Goal: Task Accomplishment & Management: Use online tool/utility

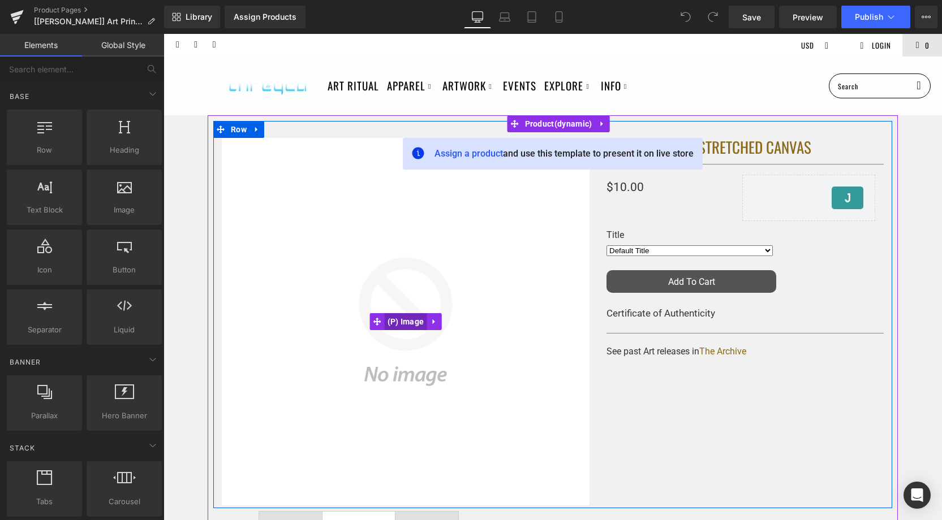
click at [400, 324] on span "(P) Image" at bounding box center [406, 321] width 42 height 17
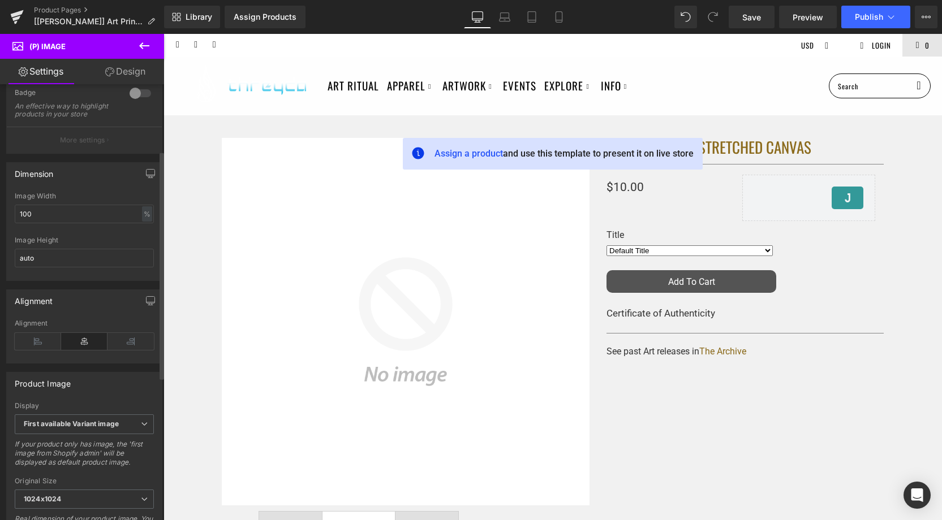
scroll to position [120, 0]
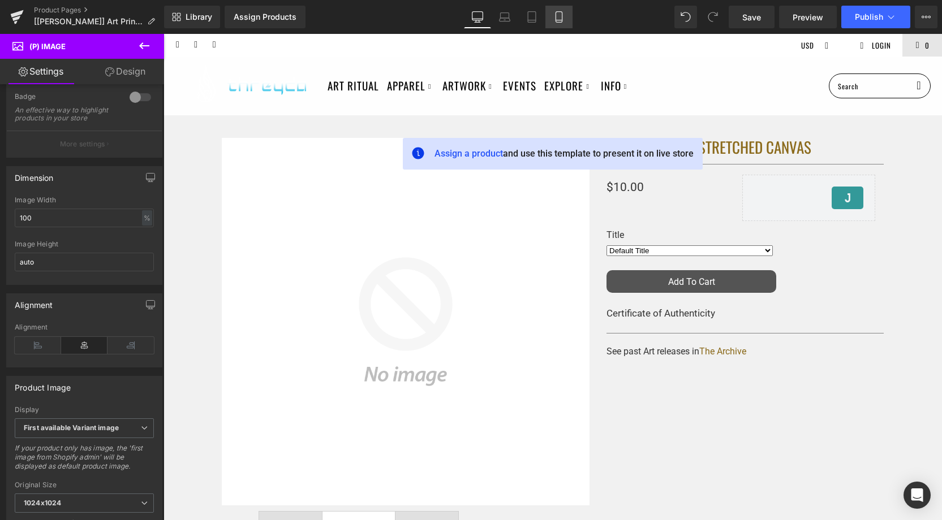
click at [553, 18] on link "Mobile" at bounding box center [558, 17] width 27 height 23
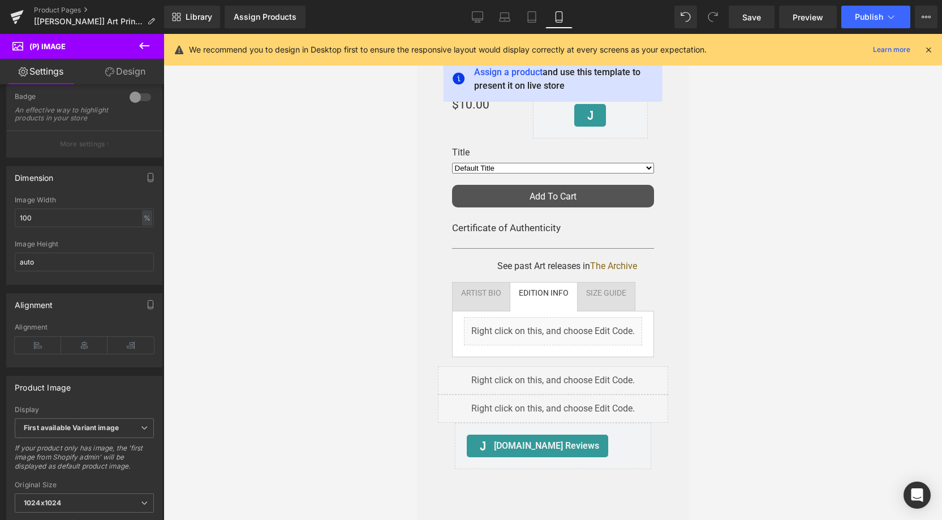
click at [932, 46] on icon at bounding box center [928, 50] width 10 height 10
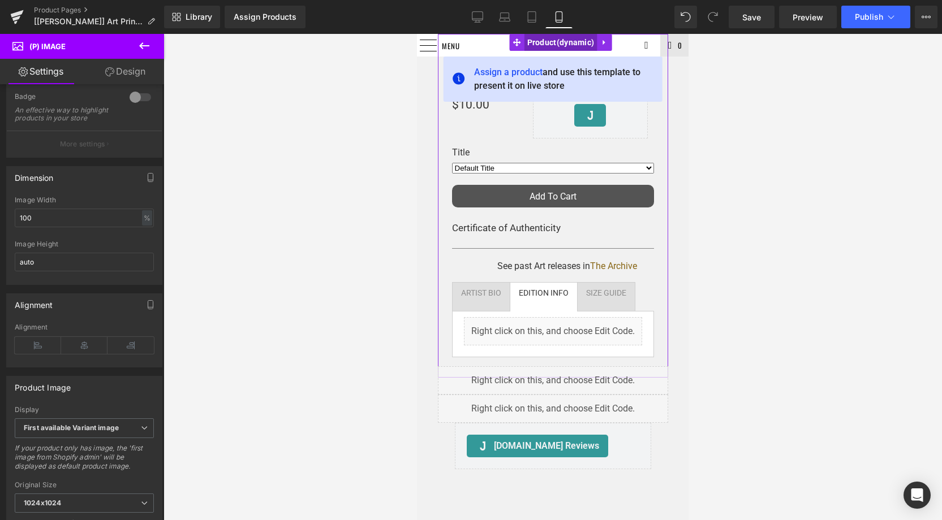
click at [538, 42] on span "Product" at bounding box center [560, 42] width 73 height 17
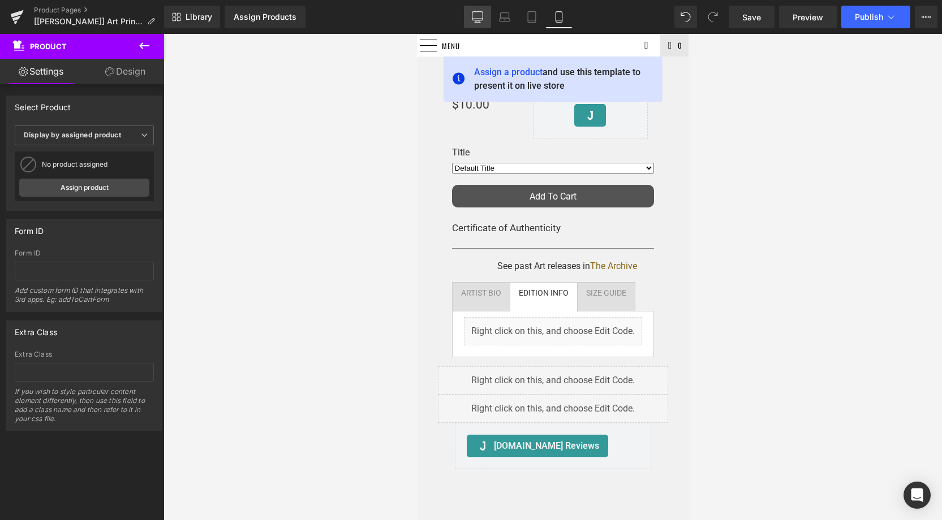
click at [475, 18] on icon at bounding box center [477, 16] width 11 height 11
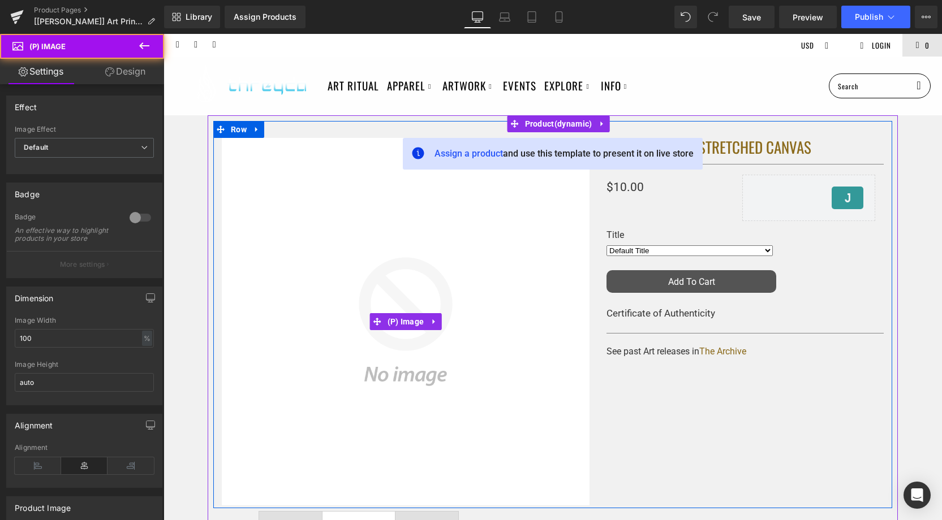
click at [533, 222] on img at bounding box center [406, 322] width 368 height 368
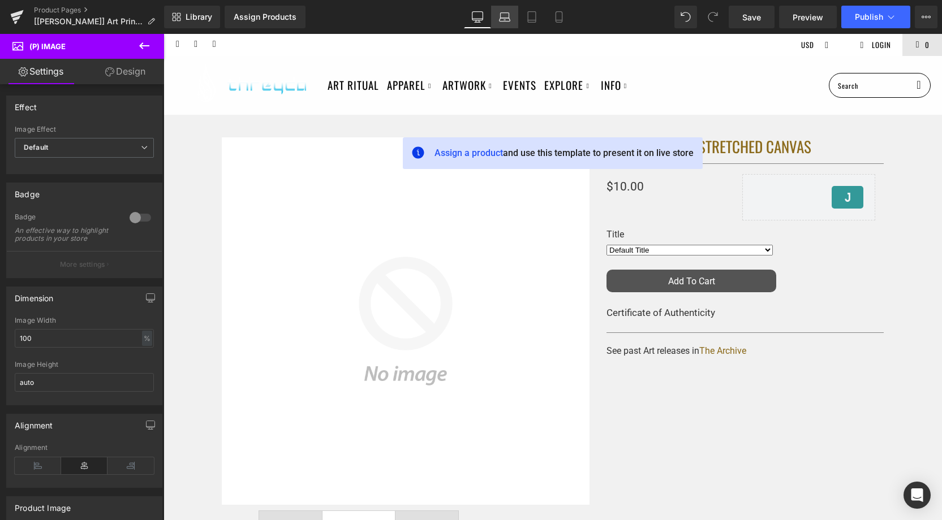
click at [505, 20] on icon at bounding box center [504, 20] width 2 height 0
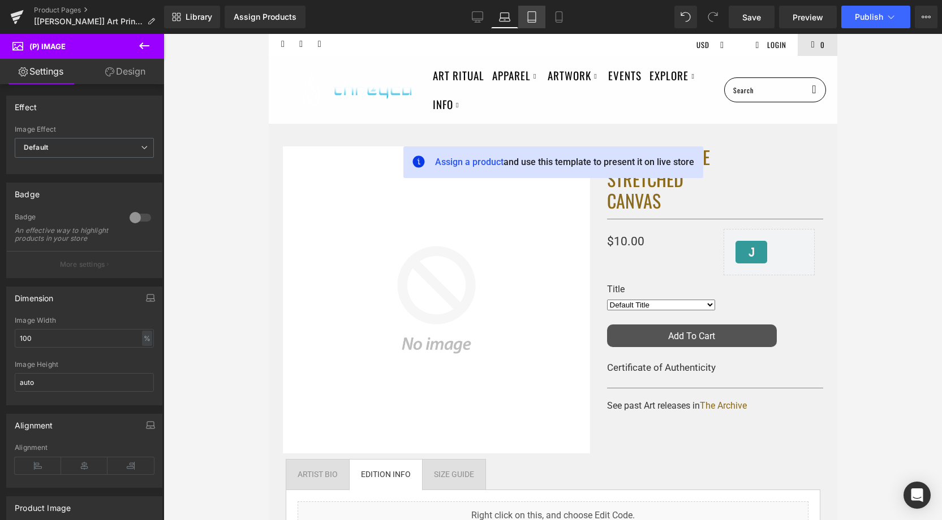
scroll to position [9, 0]
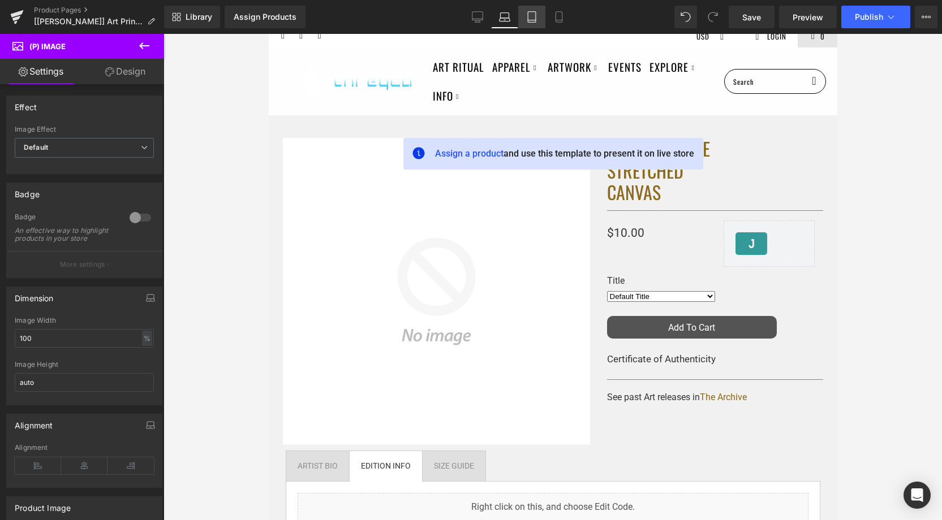
click at [528, 17] on icon at bounding box center [532, 17] width 8 height 11
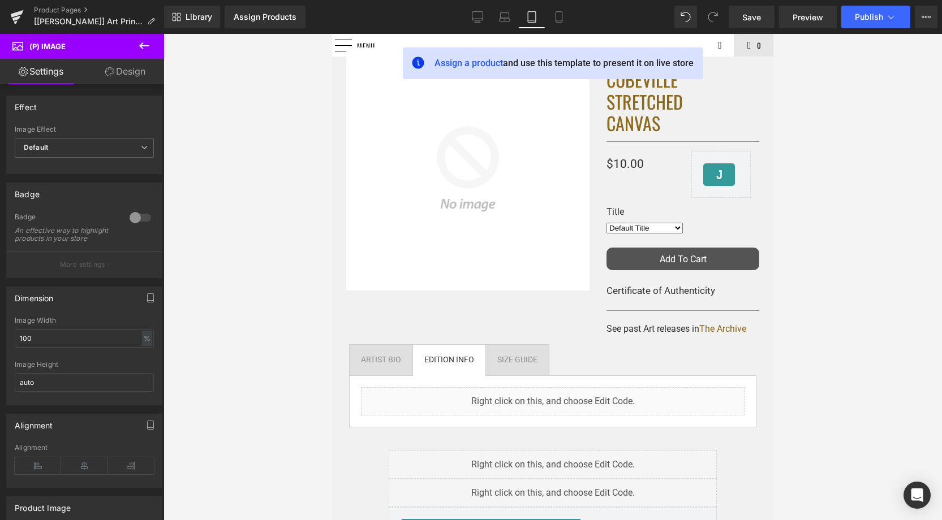
scroll to position [0, 0]
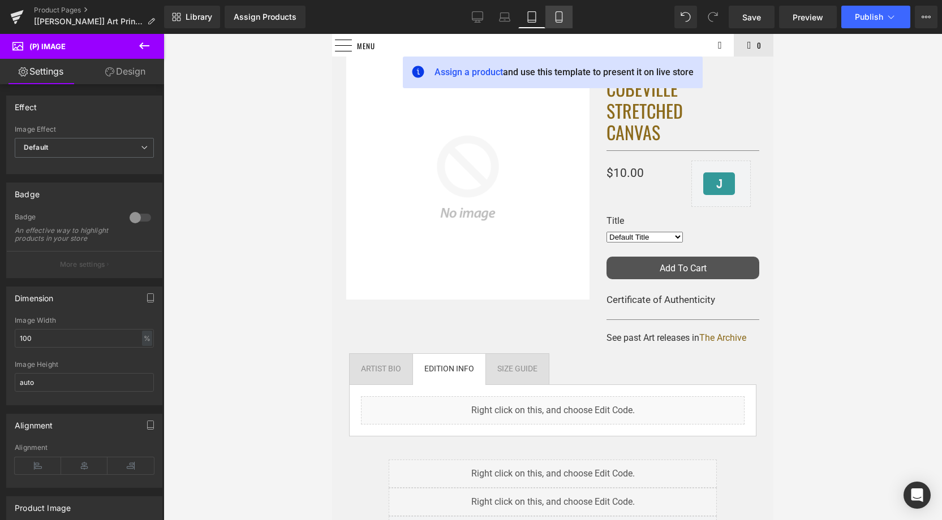
click at [562, 19] on icon at bounding box center [558, 17] width 6 height 11
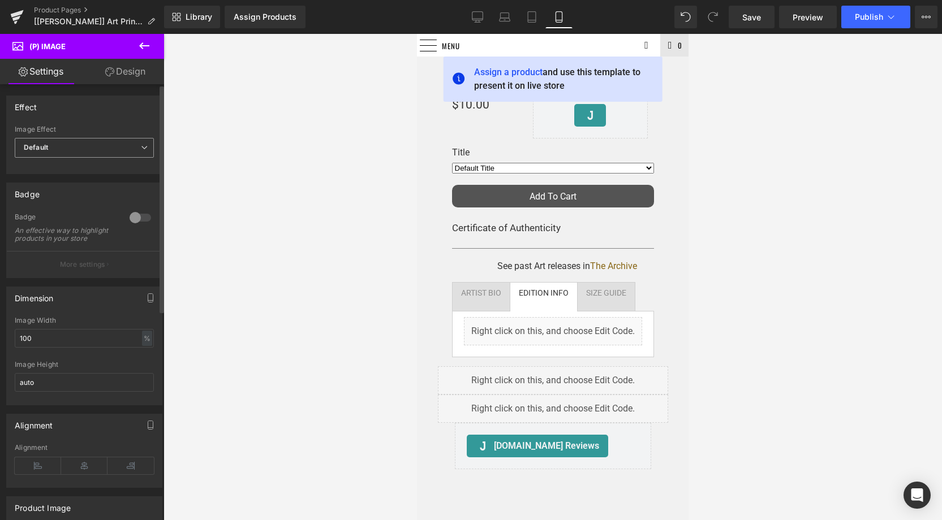
click at [130, 141] on span "Default" at bounding box center [84, 148] width 139 height 20
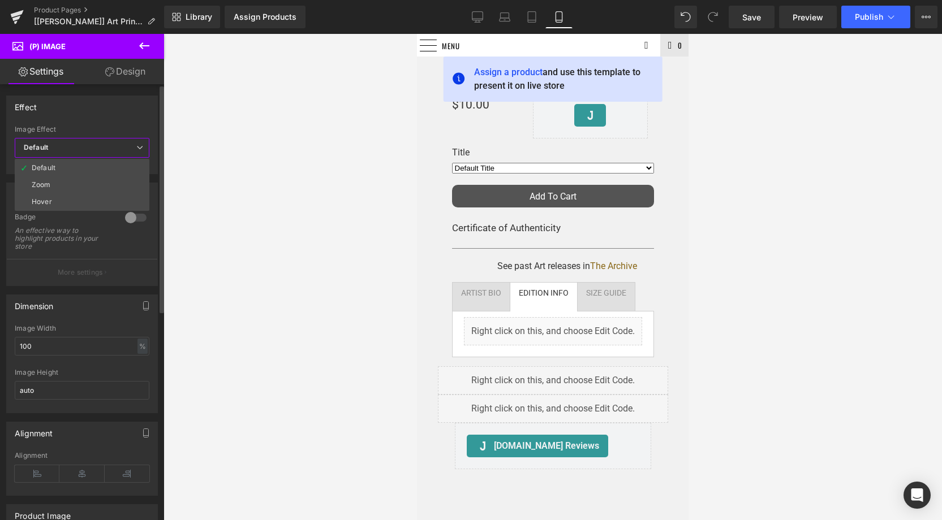
click at [122, 117] on div "Effect" at bounding box center [82, 106] width 150 height 21
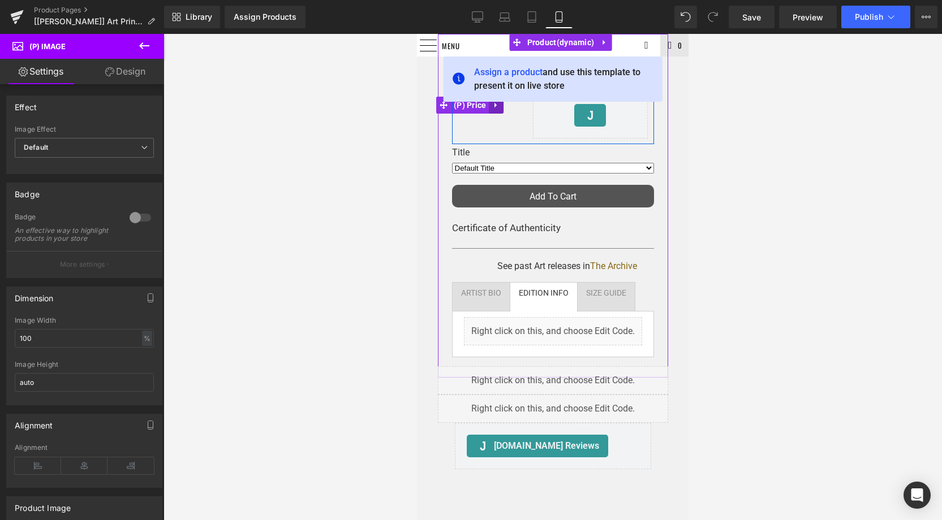
drag, startPoint x: 500, startPoint y: 110, endPoint x: 522, endPoint y: 110, distance: 22.1
click at [500, 110] on link at bounding box center [496, 105] width 15 height 17
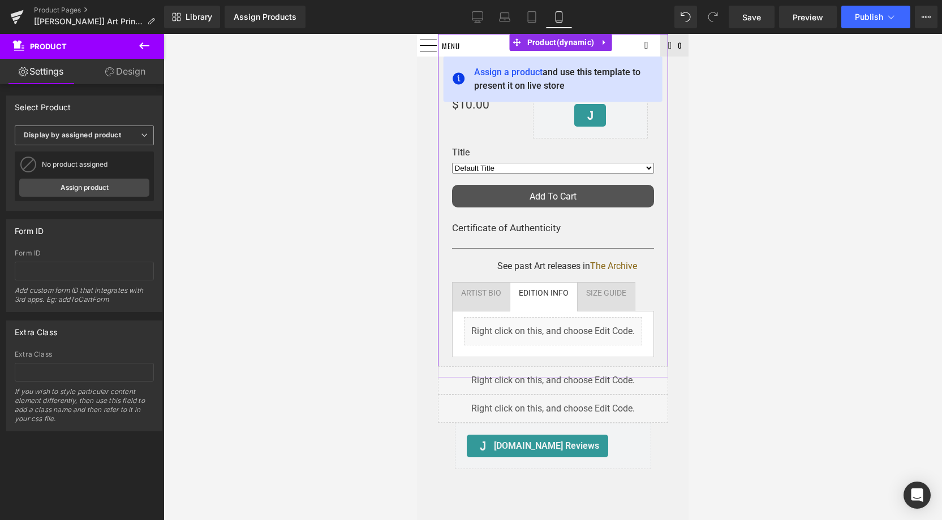
click at [110, 135] on b "Display by assigned product" at bounding box center [72, 135] width 97 height 8
click at [90, 166] on li "Select manually" at bounding box center [82, 170] width 135 height 17
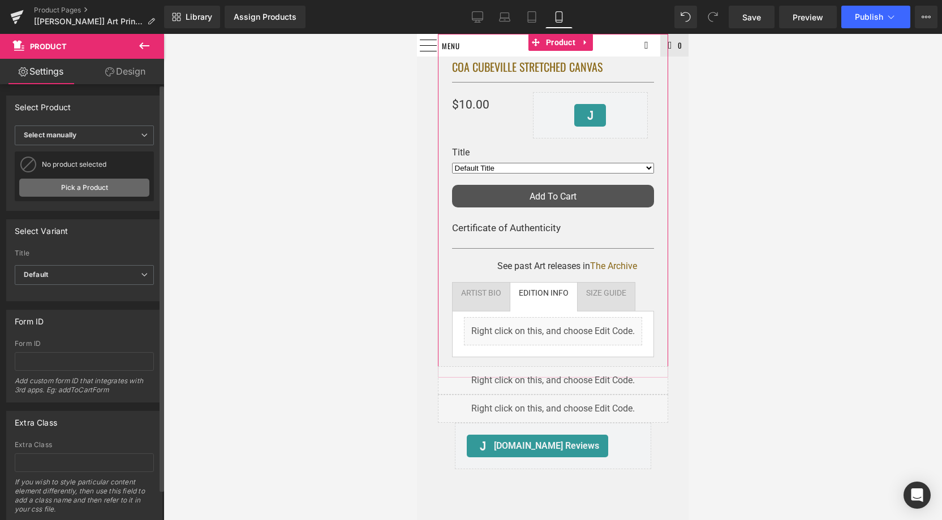
click at [90, 191] on link "Pick a Product" at bounding box center [84, 188] width 130 height 18
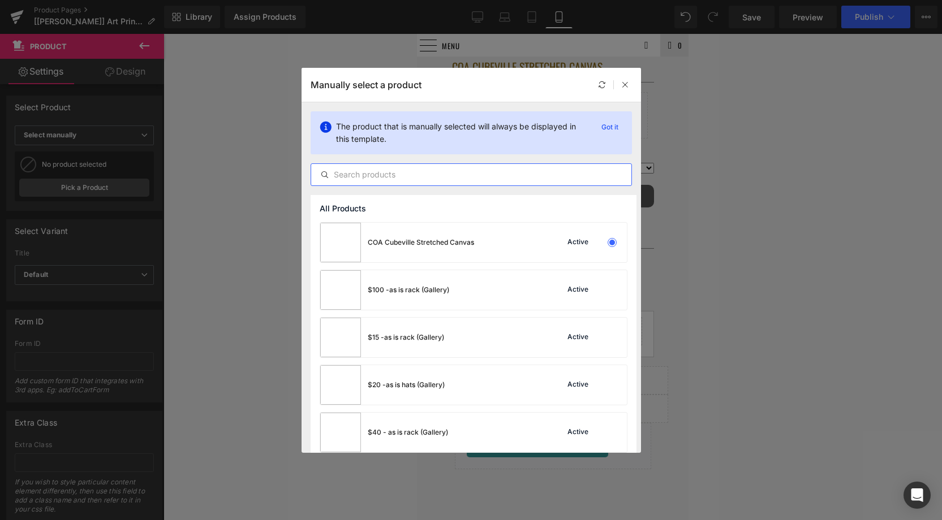
click at [362, 178] on input "text" at bounding box center [471, 175] width 320 height 14
paste input "[DEMOGRAPHIC_DATA] Consciousness Embossed Holo Print by [PERSON_NAME]"
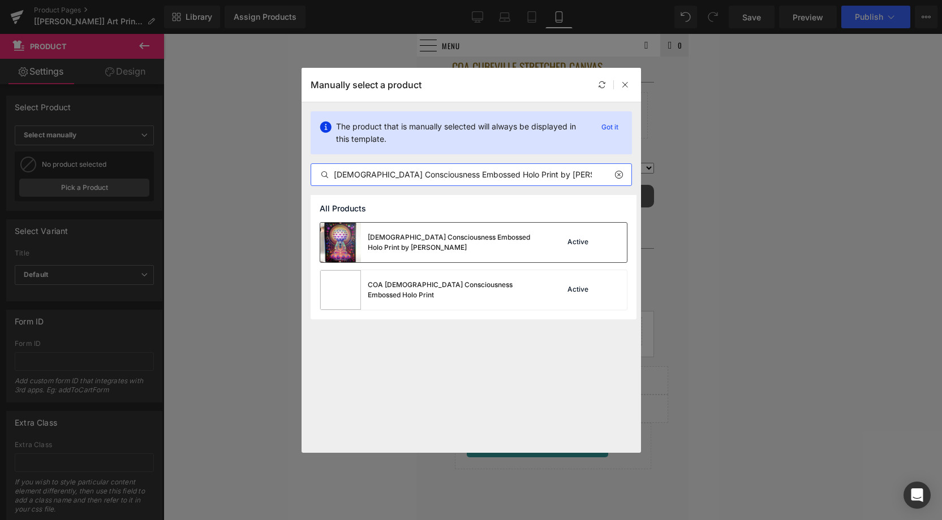
type input "[DEMOGRAPHIC_DATA] Consciousness Embossed Holo Print by [PERSON_NAME]"
click at [408, 238] on div "[DEMOGRAPHIC_DATA] Consciousness Embossed Holo Print by [PERSON_NAME]" at bounding box center [453, 242] width 170 height 20
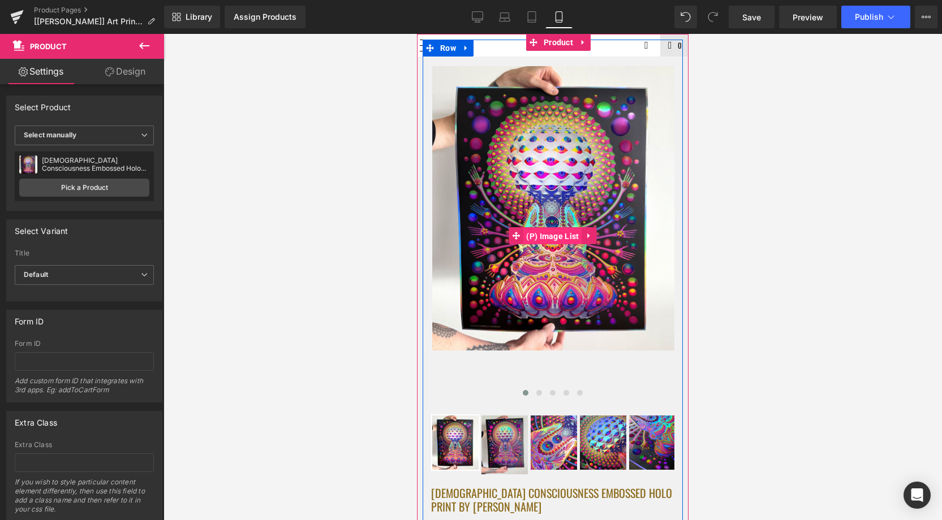
click at [546, 232] on span "(P) Image List" at bounding box center [552, 236] width 58 height 17
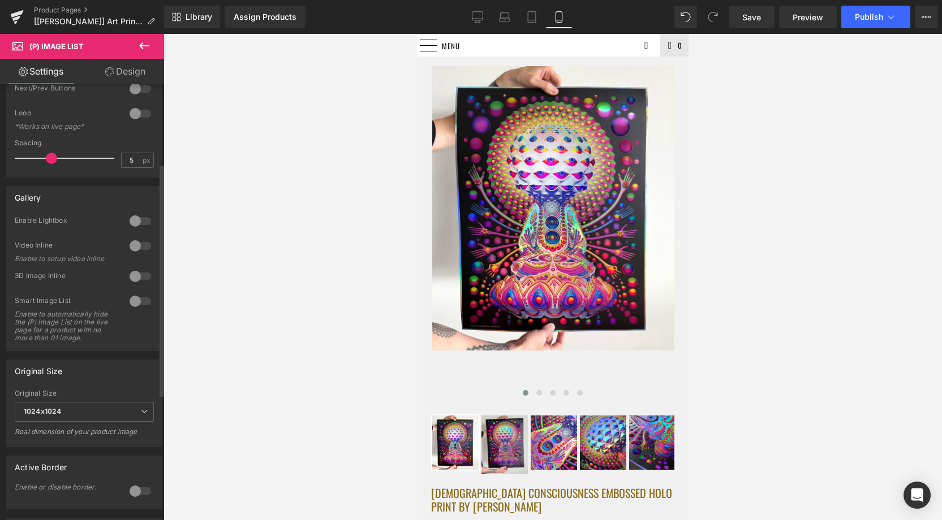
scroll to position [146, 0]
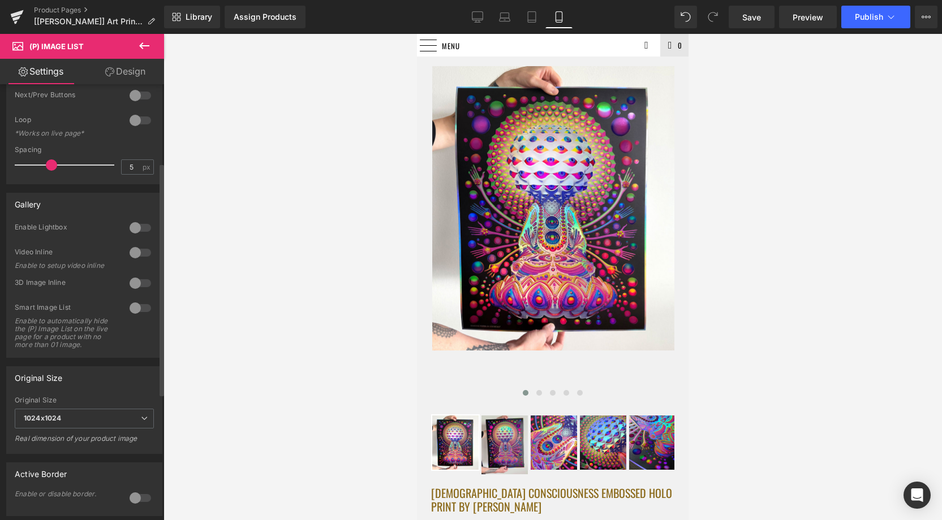
click at [137, 253] on div at bounding box center [140, 253] width 27 height 18
click at [873, 14] on span "Publish" at bounding box center [869, 16] width 28 height 9
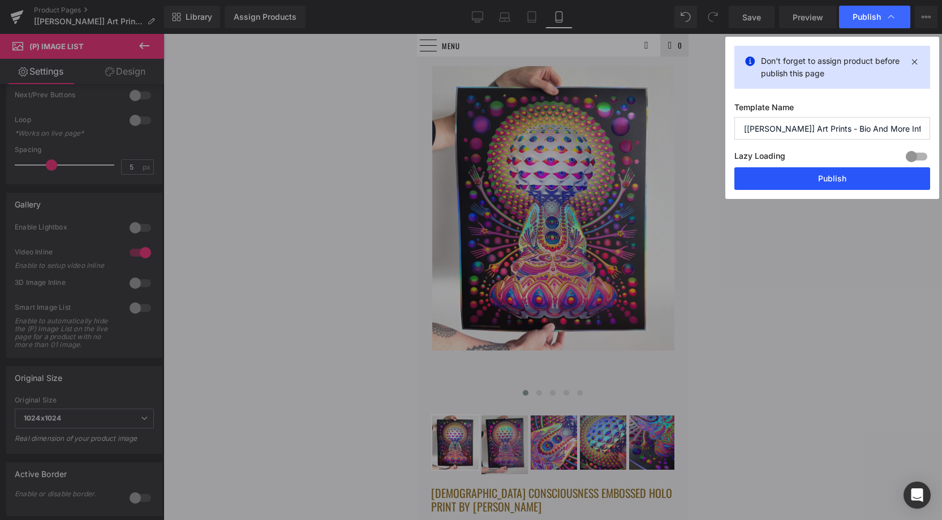
click at [826, 178] on button "Publish" at bounding box center [832, 178] width 196 height 23
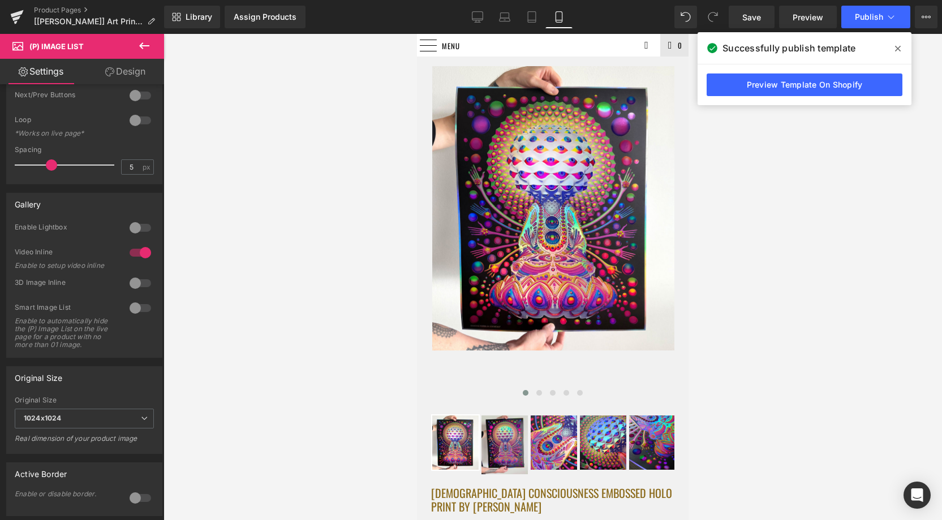
click at [760, 84] on link "Preview Template On Shopify" at bounding box center [804, 85] width 196 height 23
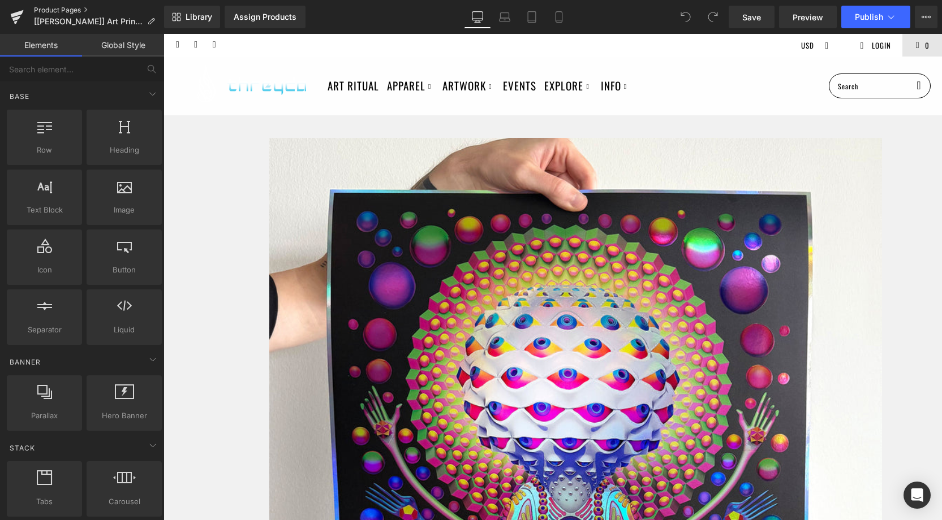
click at [64, 10] on link "Product Pages" at bounding box center [99, 10] width 130 height 9
